Goal: Task Accomplishment & Management: Complete application form

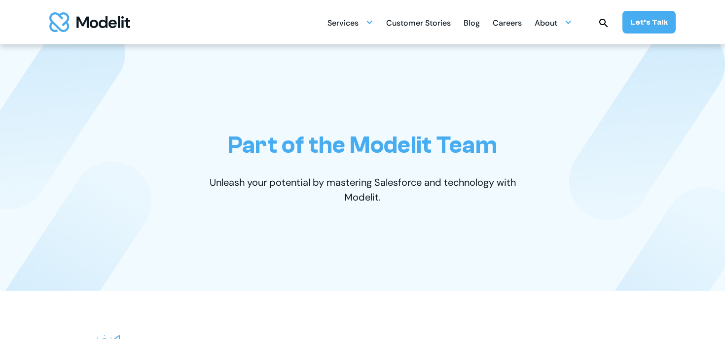
click at [516, 22] on div "Careers" at bounding box center [507, 23] width 29 height 19
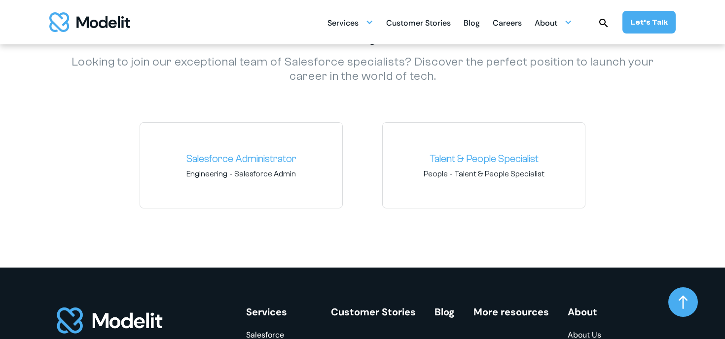
scroll to position [1467, 0]
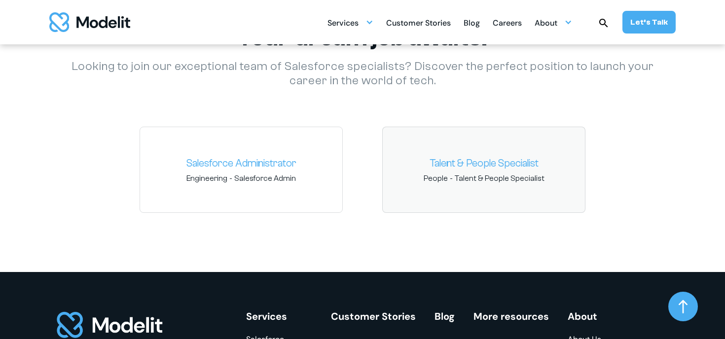
click at [426, 151] on div "Talent & People Specialist People - Talent & People Specialist" at bounding box center [483, 170] width 203 height 87
click at [459, 165] on link "Talent & People Specialist" at bounding box center [484, 164] width 186 height 16
